Goal: Information Seeking & Learning: Learn about a topic

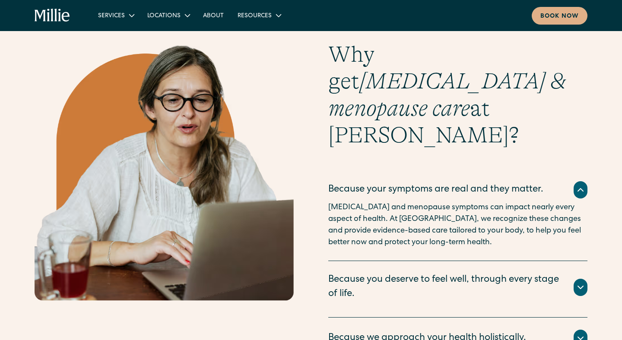
scroll to position [1443, 0]
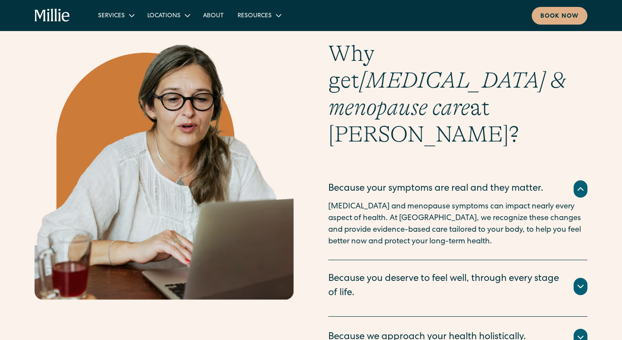
click at [582, 285] on icon at bounding box center [579, 286] width 5 height 3
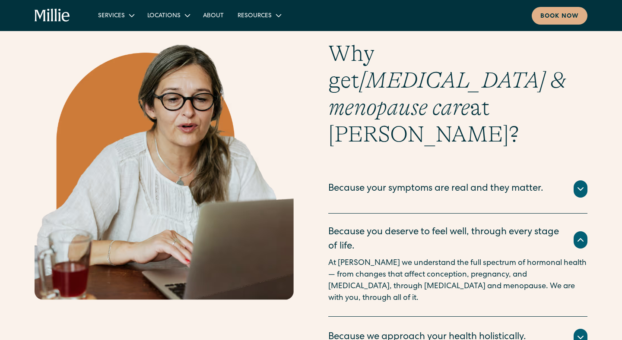
click at [582, 329] on div at bounding box center [580, 337] width 14 height 17
